Goal: Transaction & Acquisition: Purchase product/service

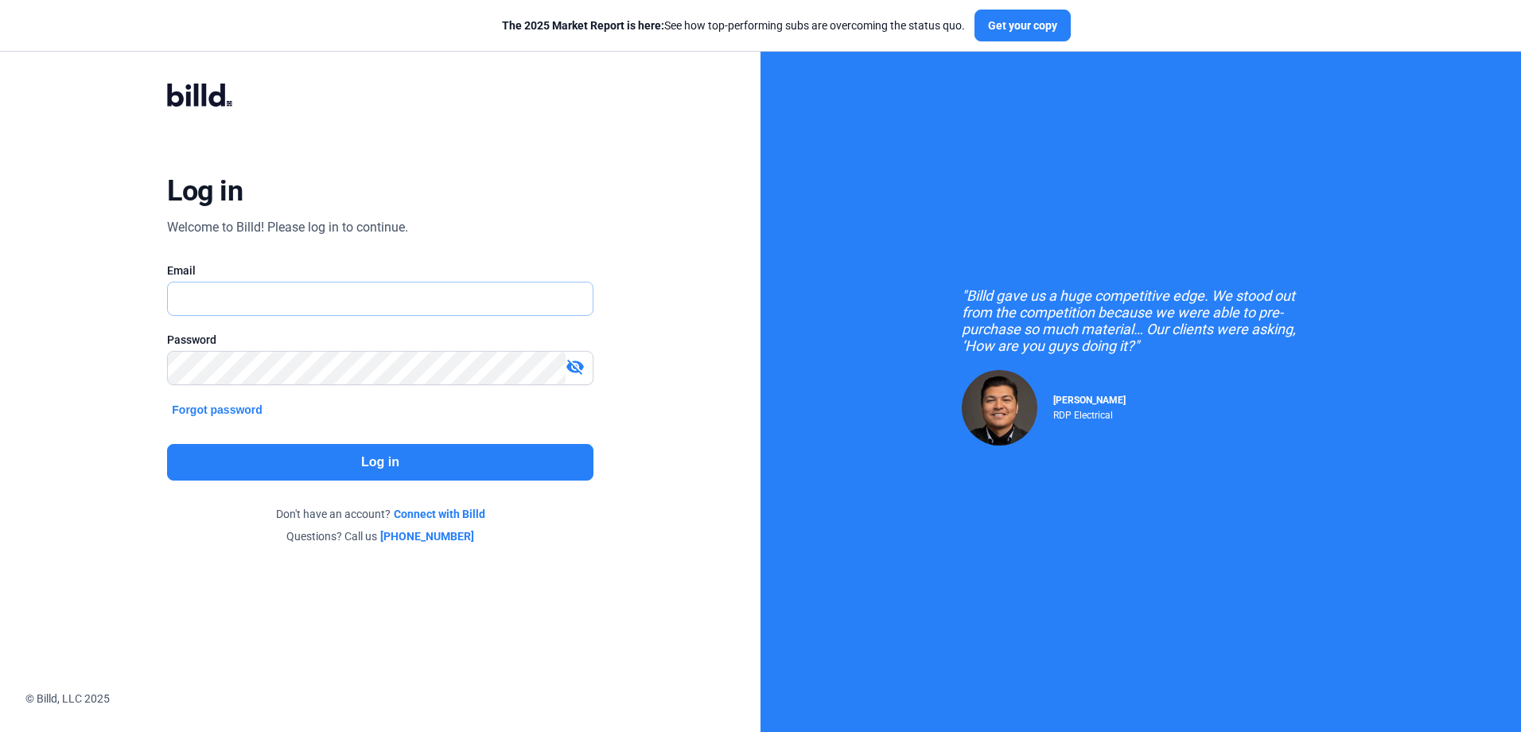
type input "[PERSON_NAME][EMAIL_ADDRESS][DOMAIN_NAME]"
click at [504, 441] on div "Log in Welcome to Billd! Please log in to continue. Email [PERSON_NAME][EMAIL_A…" at bounding box center [380, 313] width 547 height 521
click at [515, 461] on button "Log in" at bounding box center [379, 462] width 425 height 37
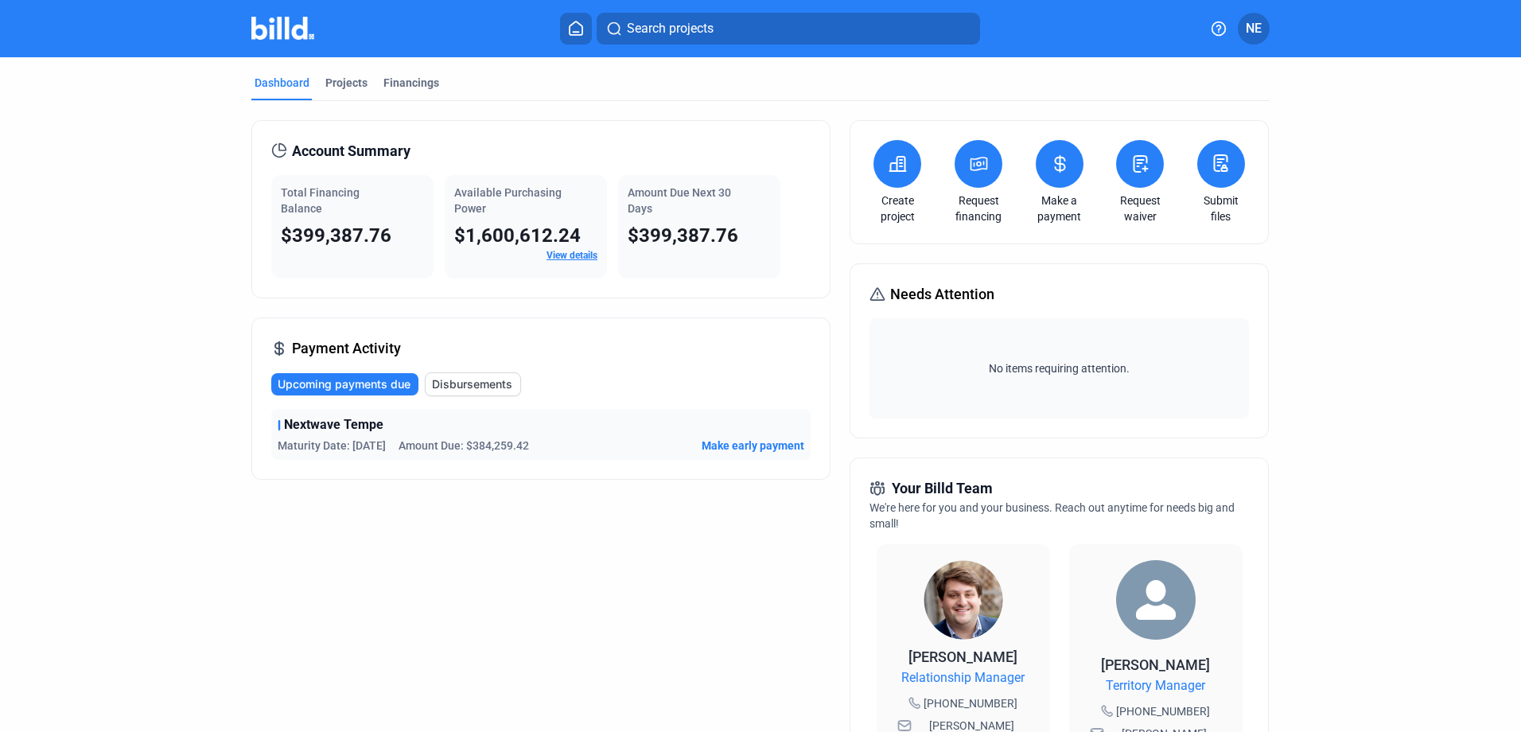
click at [735, 448] on span "Make early payment" at bounding box center [752, 445] width 103 height 16
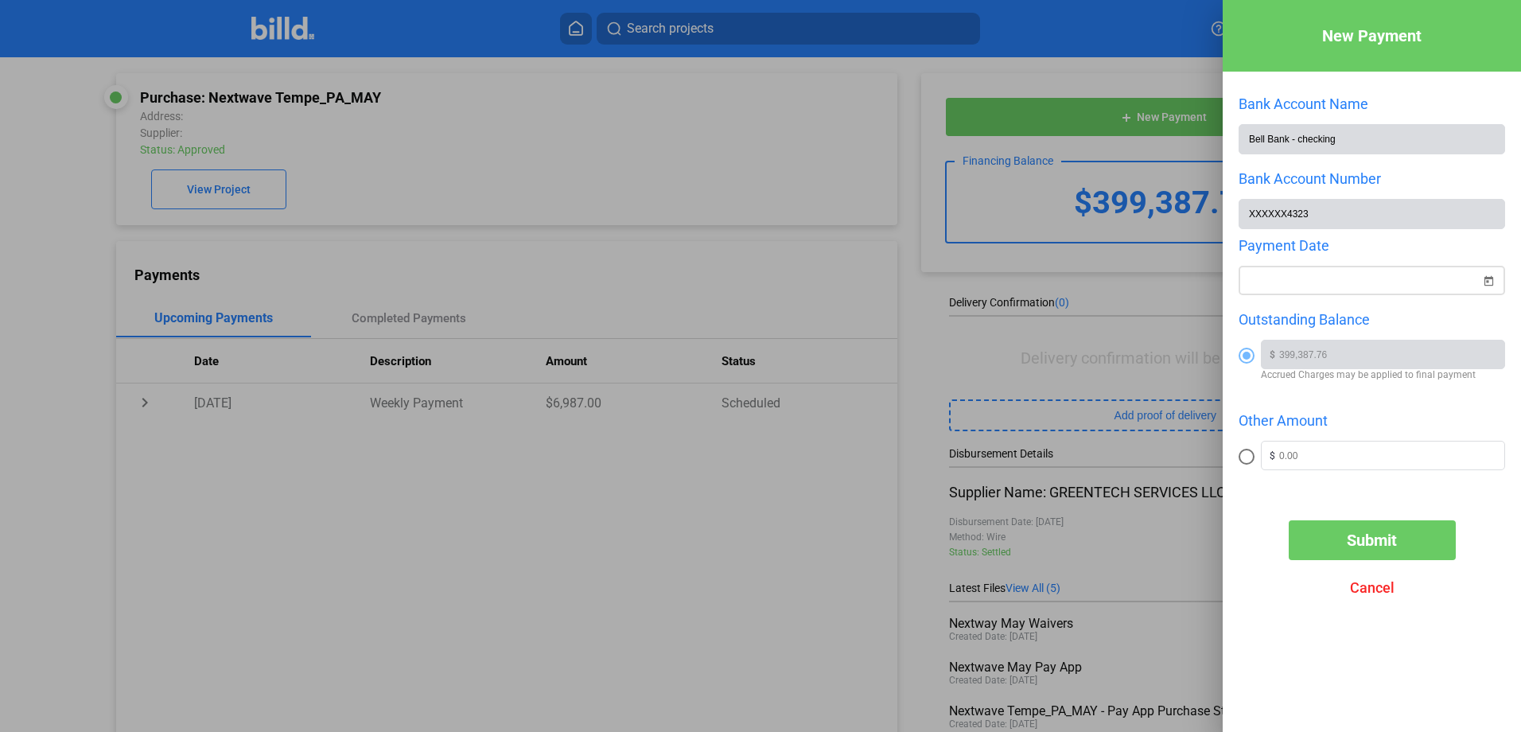
click at [1324, 285] on div "New Payment Bank Account Name Bell Bank - checking Bank Account Number XXXXXX43…" at bounding box center [760, 366] width 1521 height 732
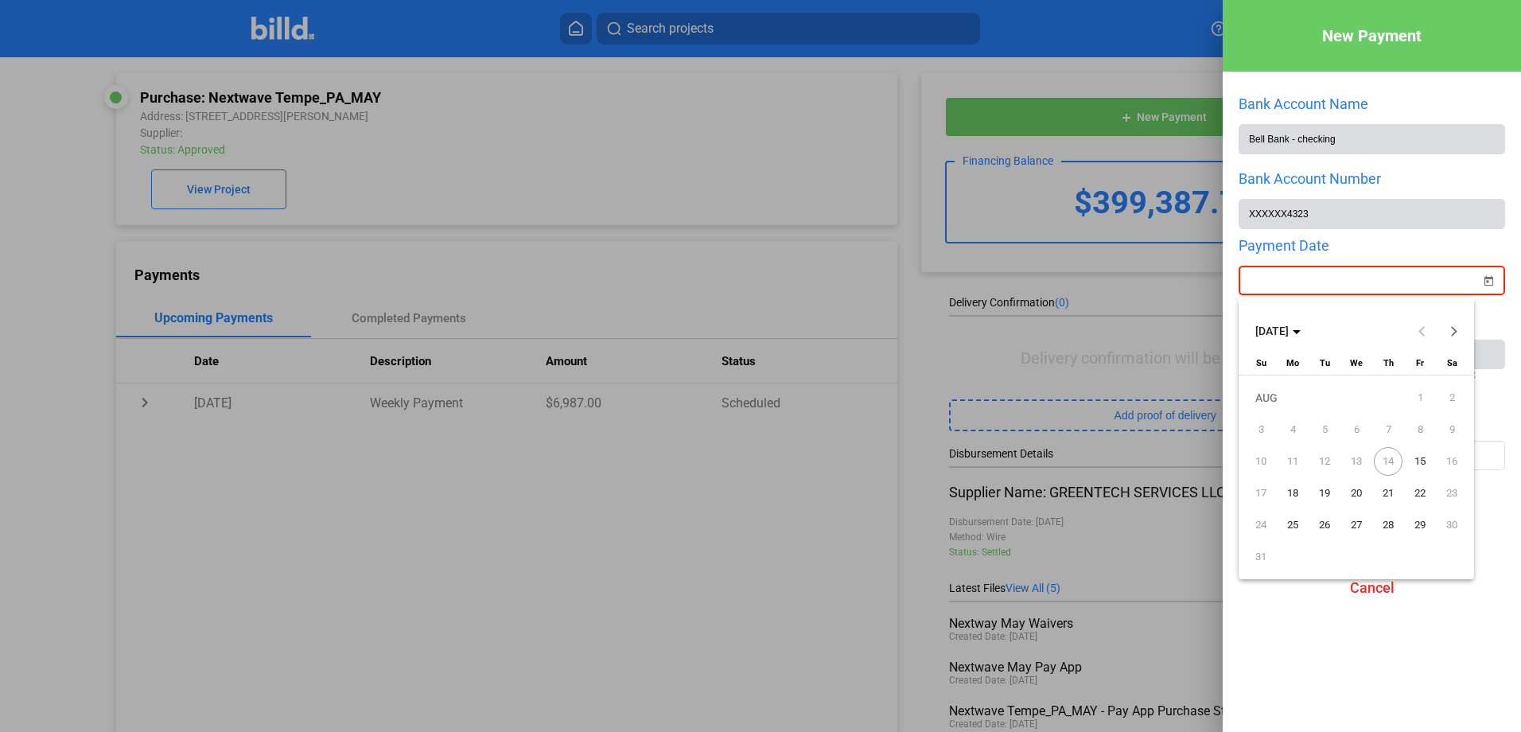
click at [1419, 458] on span "15" at bounding box center [1419, 461] width 29 height 29
type input "[DATE]"
